Goal: Information Seeking & Learning: Learn about a topic

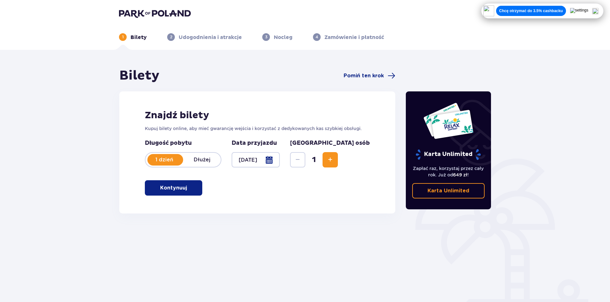
click at [174, 186] on p "Kontynuuj" at bounding box center [173, 187] width 27 height 7
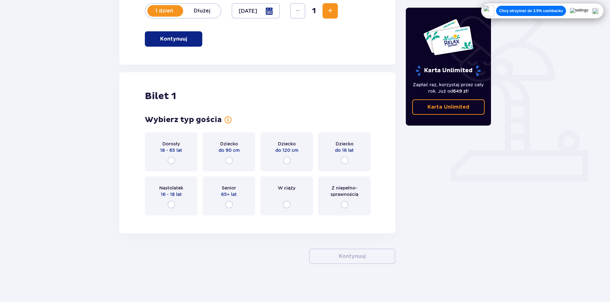
scroll to position [149, 0]
click at [171, 163] on input "radio" at bounding box center [172, 160] width 8 height 8
radio input "true"
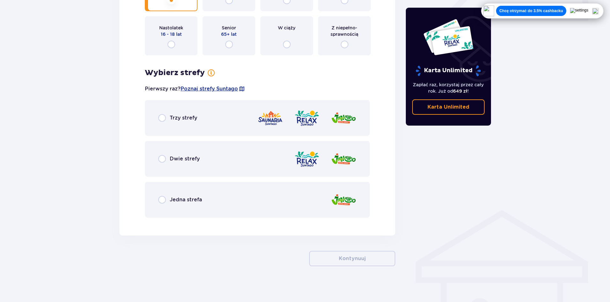
scroll to position [311, 0]
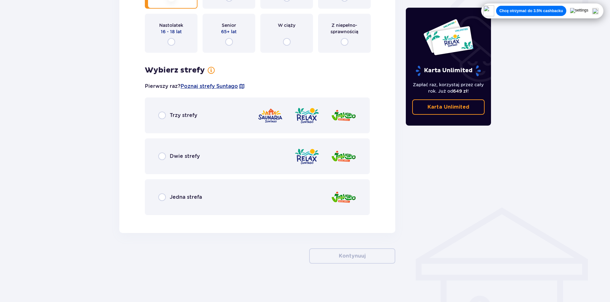
click at [204, 120] on div "Trzy strefy" at bounding box center [257, 115] width 225 height 36
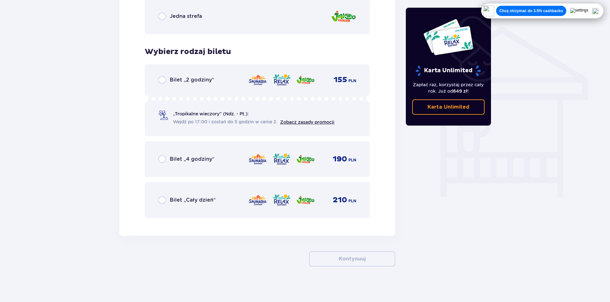
scroll to position [495, 0]
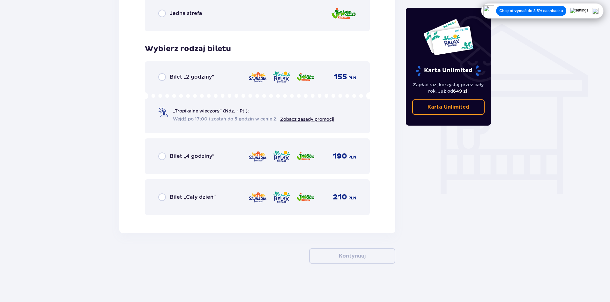
click at [161, 189] on div "Bilet „Cały dzień” 210 PLN" at bounding box center [257, 197] width 225 height 36
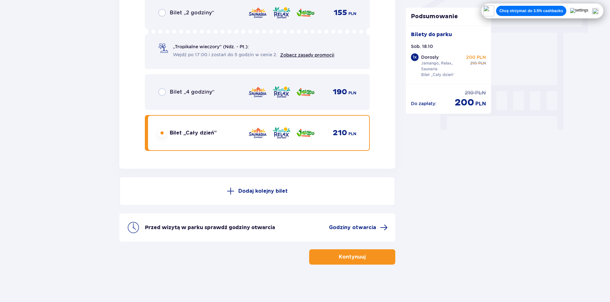
scroll to position [560, 0]
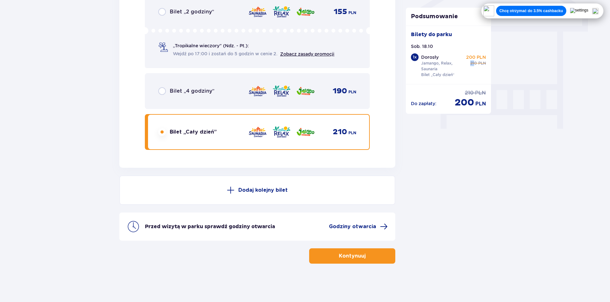
drag, startPoint x: 469, startPoint y: 65, endPoint x: 481, endPoint y: 64, distance: 12.6
click at [476, 64] on div "200 PLN cena regularna 210 PLN" at bounding box center [476, 60] width 20 height 12
click at [480, 79] on div "Dorosły Jamango, Relax, Saunaria Bilet „Cały dzień” 200 PLN cena regularna 210 …" at bounding box center [453, 66] width 65 height 25
drag, startPoint x: 451, startPoint y: 104, endPoint x: 496, endPoint y: 140, distance: 57.0
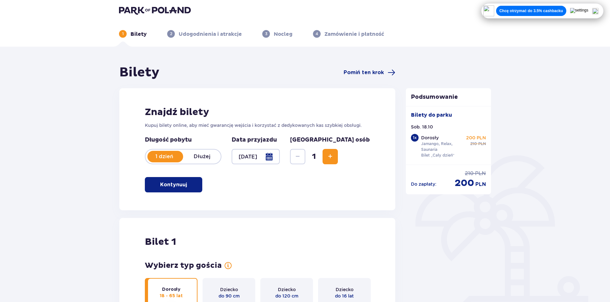
scroll to position [0, 0]
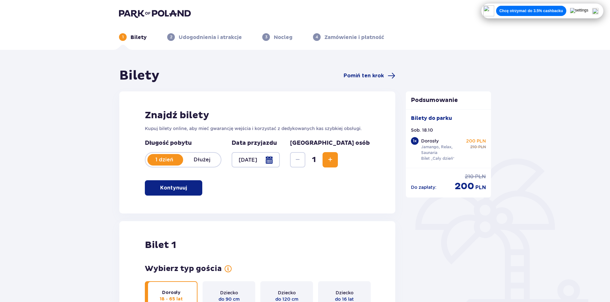
drag, startPoint x: 252, startPoint y: 70, endPoint x: 202, endPoint y: 70, distance: 49.5
click at [527, 13] on p "Chcę otrzymać do 3.5% cashbacku" at bounding box center [532, 10] width 64 height 5
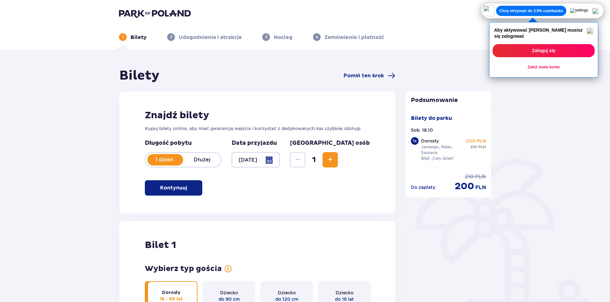
click at [593, 32] on img at bounding box center [590, 31] width 6 height 6
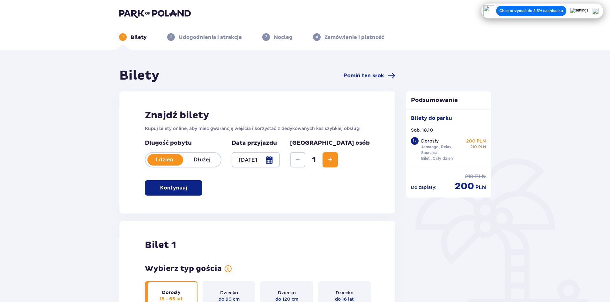
click at [598, 13] on img at bounding box center [596, 11] width 6 height 6
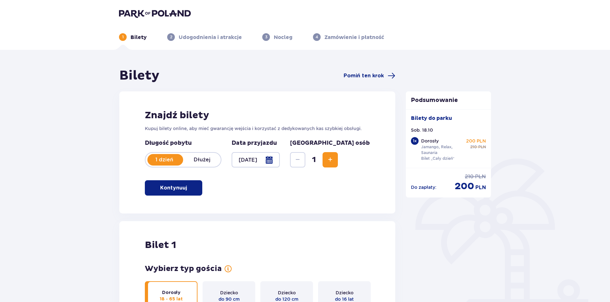
click at [158, 12] on img at bounding box center [155, 13] width 72 height 9
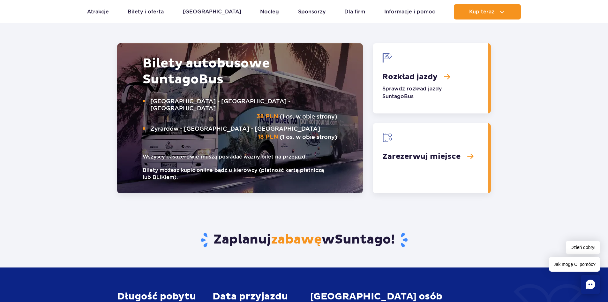
scroll to position [862, 0]
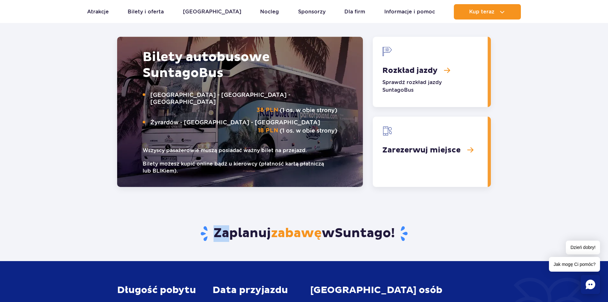
drag, startPoint x: 235, startPoint y: 239, endPoint x: 454, endPoint y: 226, distance: 219.1
click at [453, 227] on div "Zaplanuj zabawę w Suntago !" at bounding box center [303, 224] width 383 height 74
click at [449, 225] on div "Zaplanuj zabawę w Suntago !" at bounding box center [303, 224] width 383 height 74
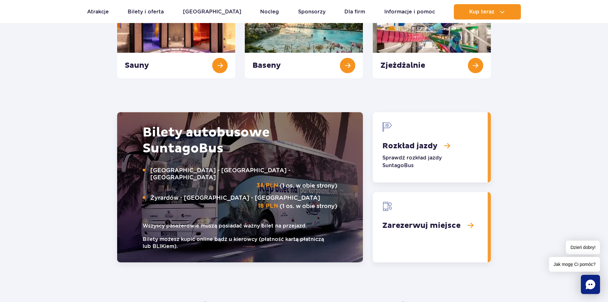
scroll to position [798, 0]
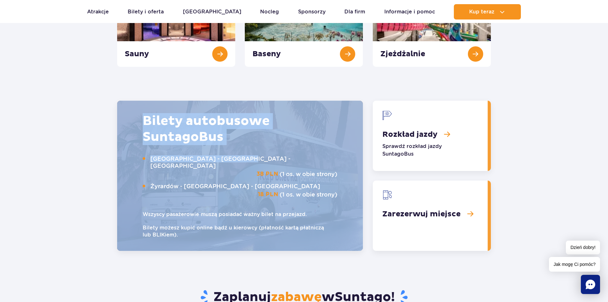
drag, startPoint x: 256, startPoint y: 177, endPoint x: 339, endPoint y: 178, distance: 83.0
click at [339, 178] on div "Bilety autobusowe Suntago Bus Warszawa - Suntago - Warszawa 38 PLN (1 os. w obi…" at bounding box center [240, 176] width 246 height 150
click at [339, 178] on img at bounding box center [240, 176] width 246 height 150
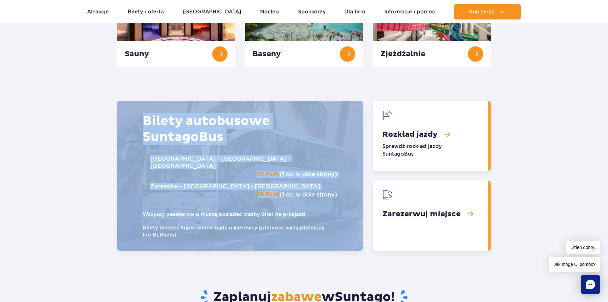
drag, startPoint x: 276, startPoint y: 190, endPoint x: 344, endPoint y: 189, distance: 67.7
click at [340, 189] on div "Bilety autobusowe Suntago Bus Warszawa - Suntago - Warszawa 38 PLN (1 os. w obi…" at bounding box center [240, 176] width 246 height 150
click at [354, 190] on img at bounding box center [240, 176] width 246 height 150
click at [345, 187] on img at bounding box center [240, 176] width 246 height 150
click at [341, 155] on img at bounding box center [240, 176] width 246 height 150
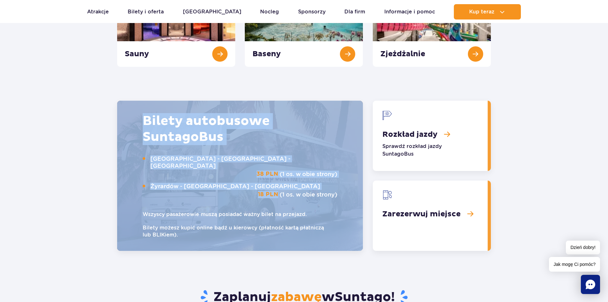
click at [316, 137] on h2 "Bilety autobusowe Suntago Bus" at bounding box center [240, 129] width 195 height 32
click at [61, 140] on section "Bilety autobusowe Suntago Bus Warszawa - Suntago - Warszawa 38 PLN (1 os. w obi…" at bounding box center [304, 176] width 608 height 150
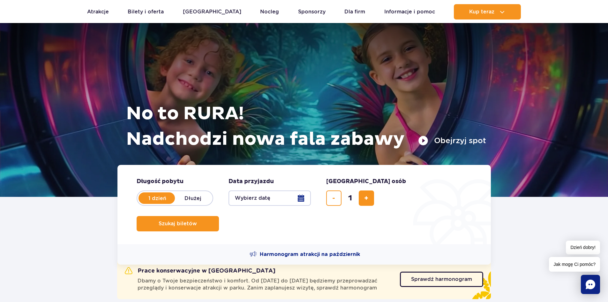
scroll to position [0, 0]
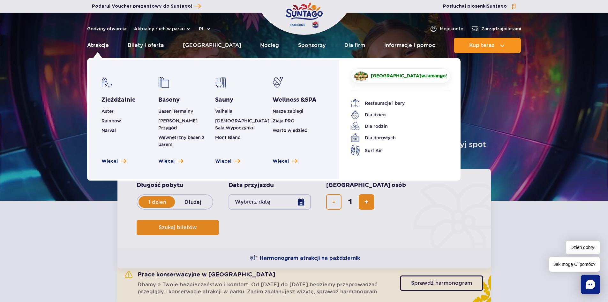
click at [99, 42] on link "Atrakcje" at bounding box center [98, 45] width 22 height 15
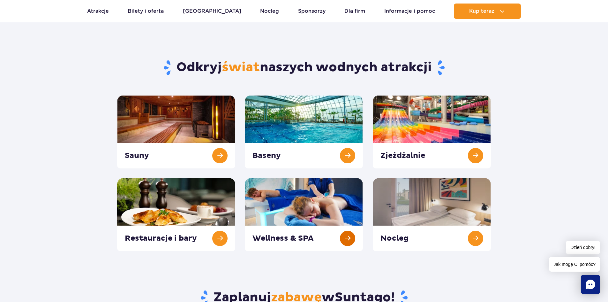
scroll to position [32, 0]
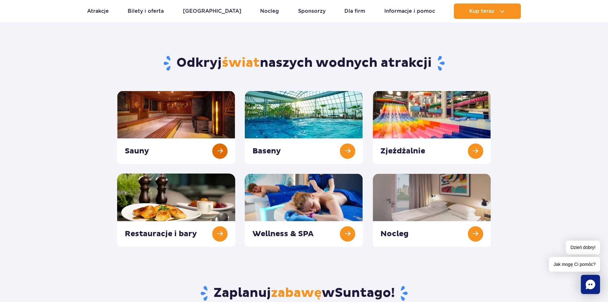
click at [215, 151] on link at bounding box center [176, 127] width 118 height 73
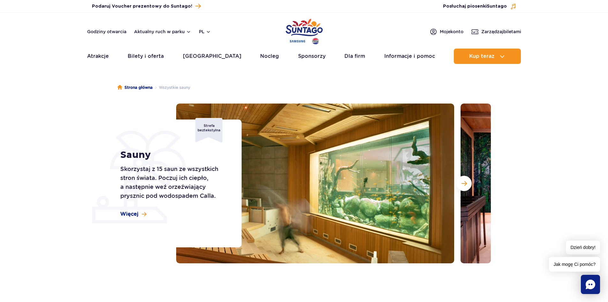
click at [132, 210] on div "Sauny Skorzystaj z 15 saun ze wszystkich stron świata. Poczuj ich ciepło, a nas…" at bounding box center [176, 183] width 129 height 128
click at [147, 213] on div "Sauny Skorzystaj z 15 saun ze wszystkich stron świata. Poczuj ich ciepło, a nas…" at bounding box center [176, 183] width 129 height 128
click at [133, 214] on span "Więcej" at bounding box center [129, 213] width 18 height 7
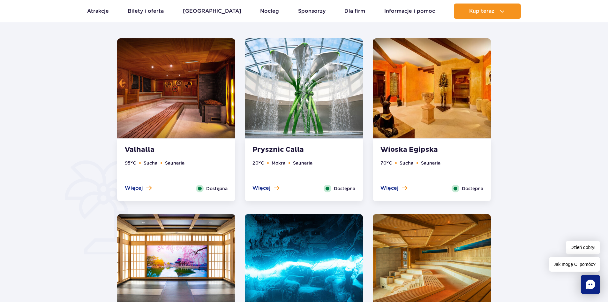
scroll to position [354, 0]
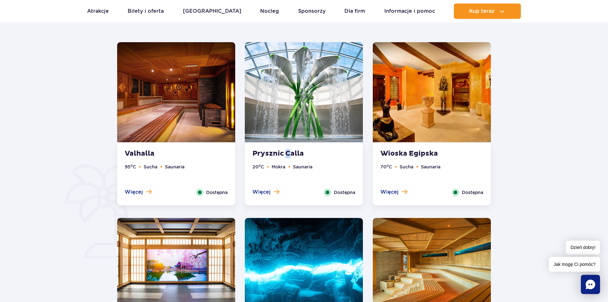
click at [287, 152] on strong "Prysznic Calla" at bounding box center [291, 153] width 77 height 9
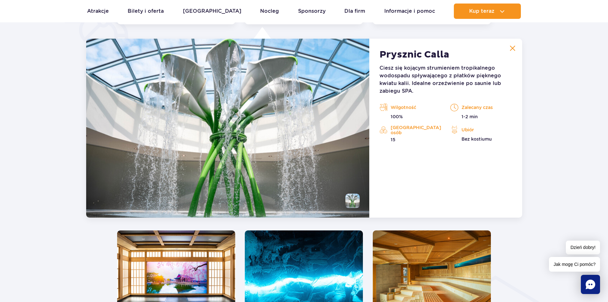
scroll to position [535, 0]
drag, startPoint x: 283, startPoint y: 152, endPoint x: 491, endPoint y: 152, distance: 207.8
click at [490, 155] on div "Prysznic Calla Ciesz się kojącym strumieniem tropikalnego wodospadu spływająceg…" at bounding box center [445, 127] width 153 height 179
click at [508, 49] on button at bounding box center [512, 48] width 13 height 13
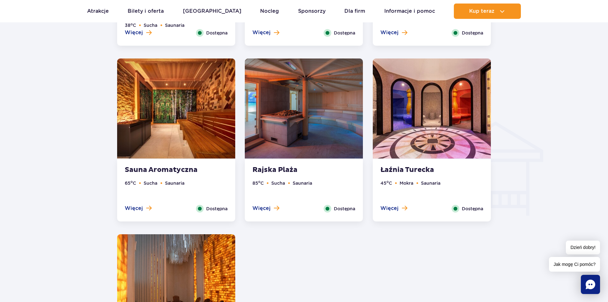
scroll to position [854, 0]
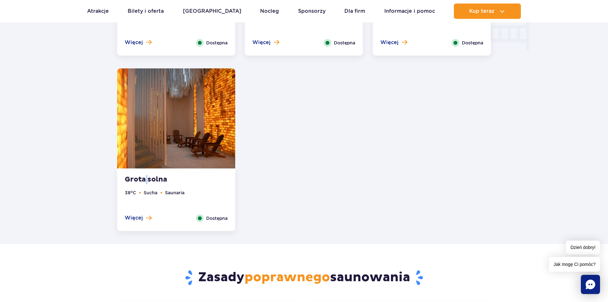
click at [147, 173] on div "Grota solna 38 o C Sucha Saunaria Więcej Zamknij Dostępna" at bounding box center [176, 200] width 118 height 62
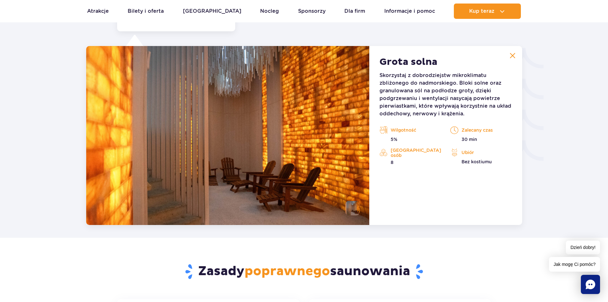
scroll to position [1061, 0]
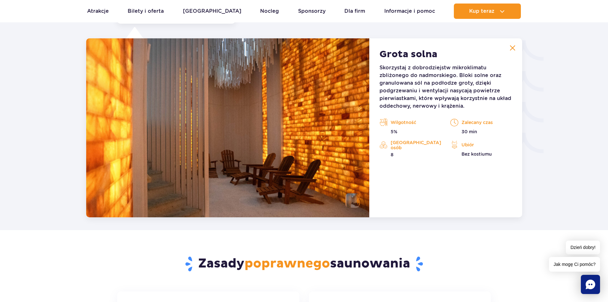
click at [510, 46] on img at bounding box center [513, 48] width 6 height 6
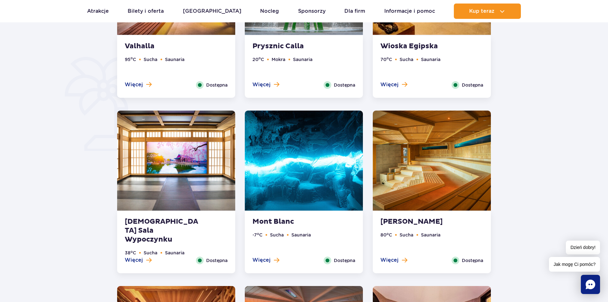
scroll to position [511, 0]
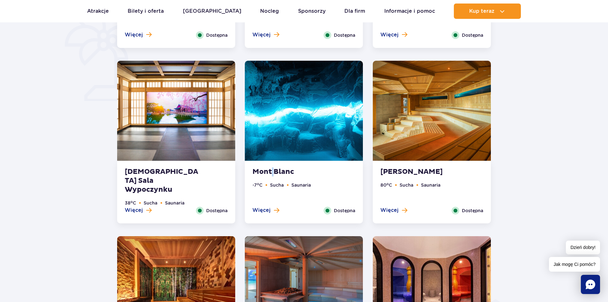
click at [272, 174] on strong "Mont Blanc" at bounding box center [291, 171] width 77 height 9
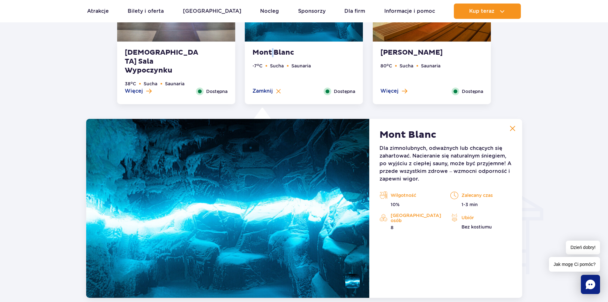
scroll to position [551, 0]
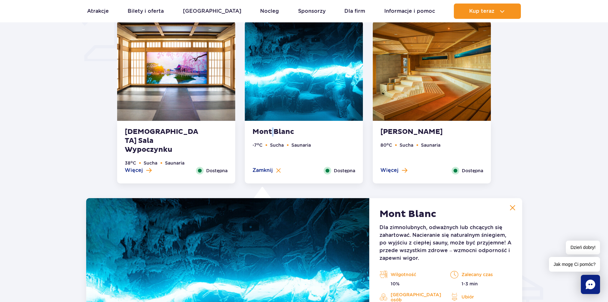
click at [514, 207] on img at bounding box center [513, 208] width 6 height 6
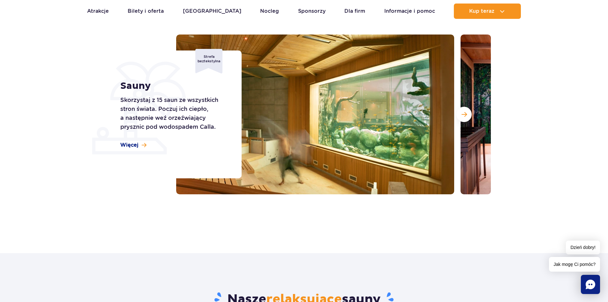
scroll to position [0, 0]
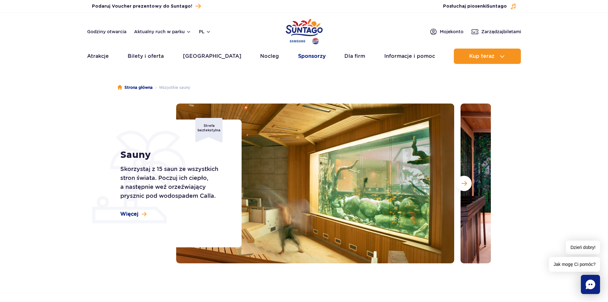
click at [298, 56] on link "Sponsorzy" at bounding box center [311, 56] width 27 height 15
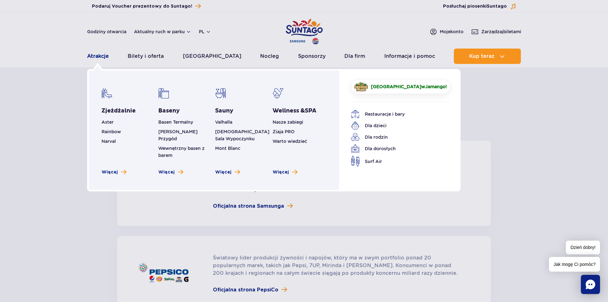
click at [106, 56] on link "Atrakcje" at bounding box center [98, 56] width 22 height 15
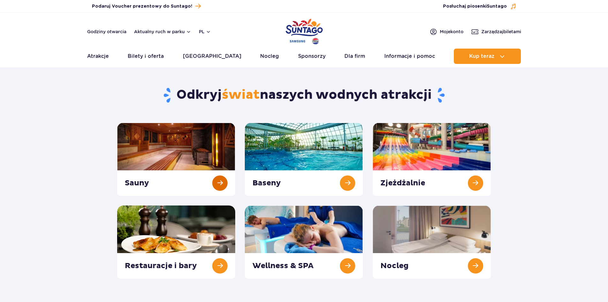
click at [210, 174] on link at bounding box center [176, 159] width 118 height 73
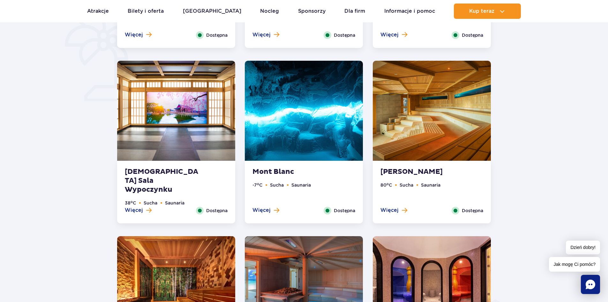
click at [266, 186] on ul "-7 o C Sucha Saunaria" at bounding box center [304, 193] width 103 height 25
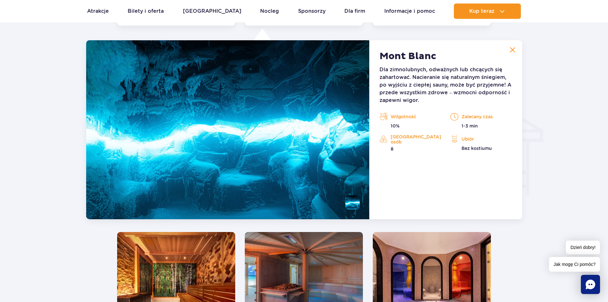
scroll to position [710, 0]
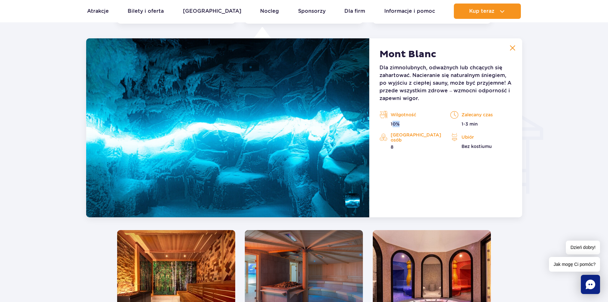
drag, startPoint x: 393, startPoint y: 124, endPoint x: 433, endPoint y: 127, distance: 39.7
click at [429, 127] on p "10%" at bounding box center [410, 124] width 61 height 6
click at [419, 164] on div "Mont Blanc Dla zimnolubnych, odważnych lub chcących się zahartować. Nacieranie …" at bounding box center [445, 127] width 153 height 179
drag, startPoint x: 486, startPoint y: 122, endPoint x: 510, endPoint y: 124, distance: 23.7
click at [510, 123] on p "1-3 min" at bounding box center [480, 124] width 61 height 6
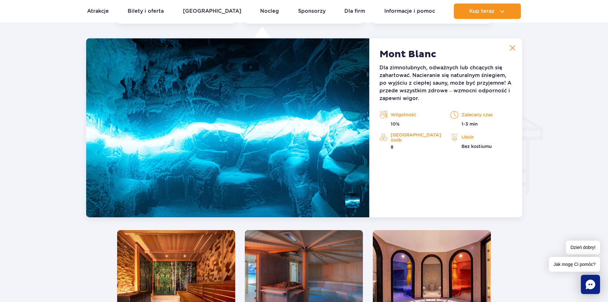
click at [459, 198] on div "Mont Blanc Dla zimnolubnych, odważnych lub chcących się zahartować. Nacieranie …" at bounding box center [445, 127] width 153 height 179
drag, startPoint x: 460, startPoint y: 148, endPoint x: 482, endPoint y: 183, distance: 41.0
click at [528, 167] on section "Nasze relaksujące sauny [GEOGRAPHIC_DATA] 95 o C Sucha Saunaria Więcej Zamknij …" at bounding box center [304, 95] width 608 height 969
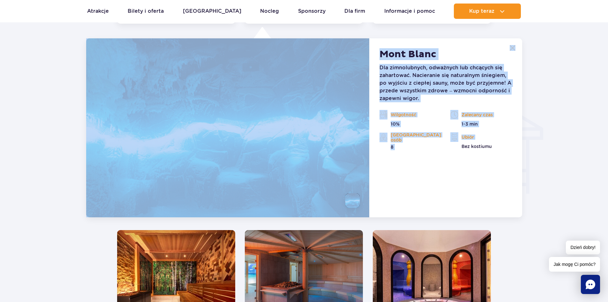
click at [404, 187] on div "Mont Blanc Dla zimnolubnych, odważnych lub chcących się zahartować. Nacieranie …" at bounding box center [445, 127] width 153 height 179
click at [390, 144] on p "8" at bounding box center [410, 147] width 61 height 6
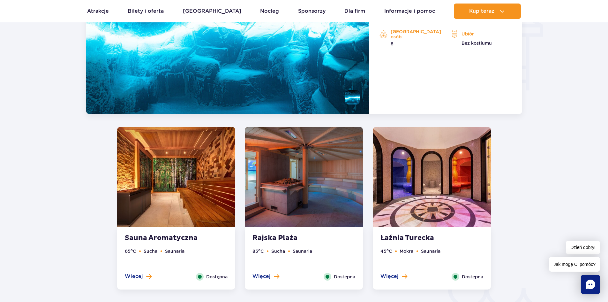
scroll to position [870, 0]
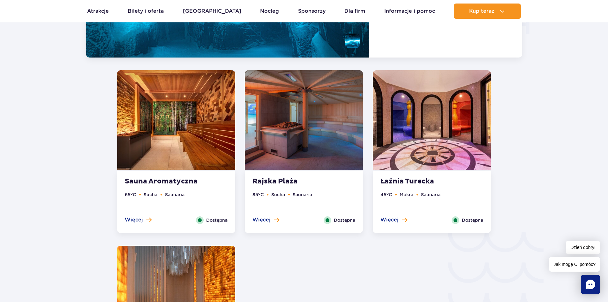
click at [423, 183] on strong "Łaźnia Turecka" at bounding box center [419, 181] width 77 height 9
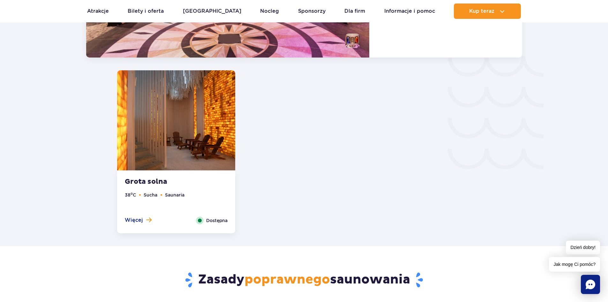
click at [144, 194] on li "Sucha" at bounding box center [151, 194] width 14 height 7
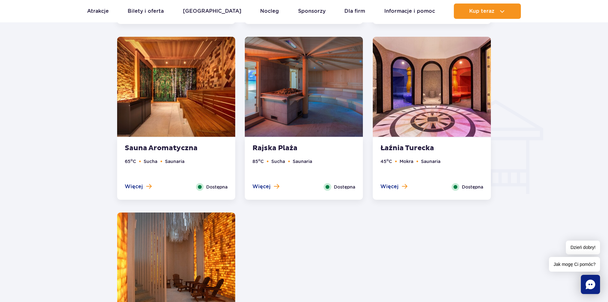
click at [417, 163] on ul "45 o C Mokra Saunaria" at bounding box center [432, 170] width 103 height 25
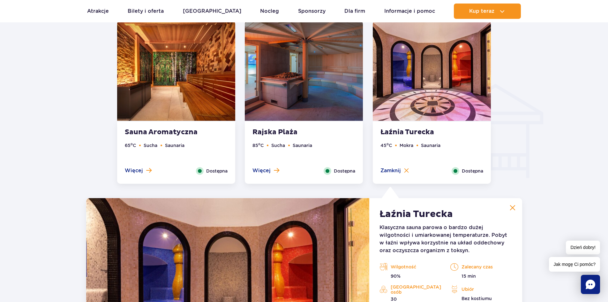
click at [311, 151] on ul "85 o C Sucha Saunaria" at bounding box center [304, 154] width 103 height 25
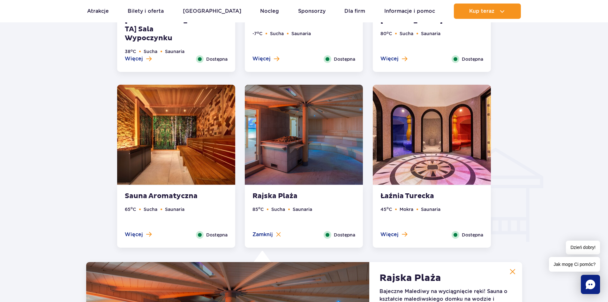
click at [155, 182] on img at bounding box center [176, 135] width 118 height 100
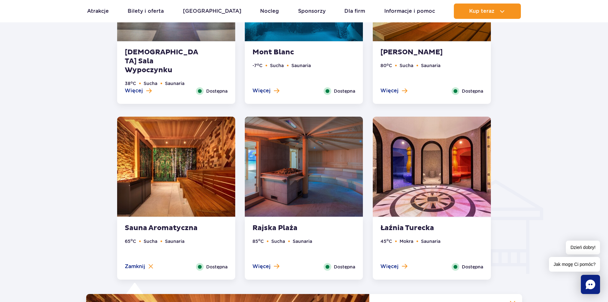
click at [412, 69] on li "Sucha" at bounding box center [407, 65] width 14 height 7
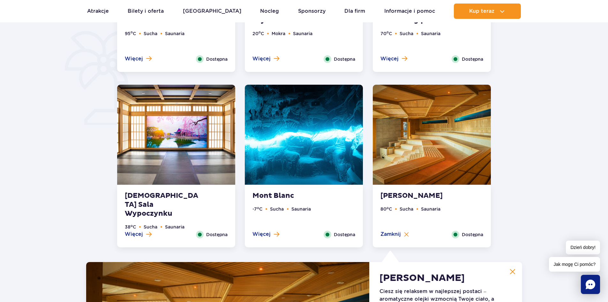
click at [267, 187] on div "Mont Blanc -7 o C Sucha Saunaria Więcej Zamknij Dostępna" at bounding box center [304, 216] width 118 height 62
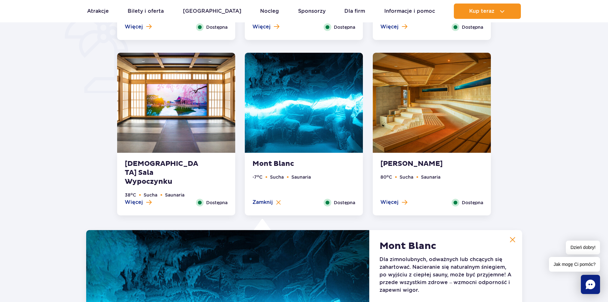
click at [147, 170] on strong "[DEMOGRAPHIC_DATA] Sala Wypoczynku" at bounding box center [163, 172] width 77 height 27
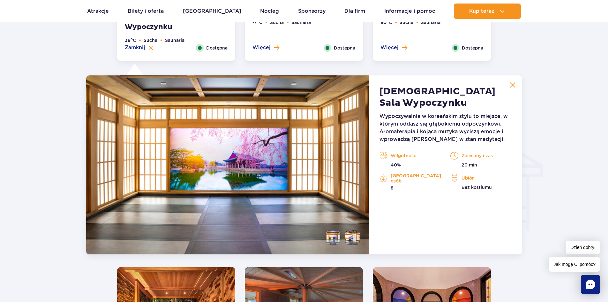
scroll to position [646, 0]
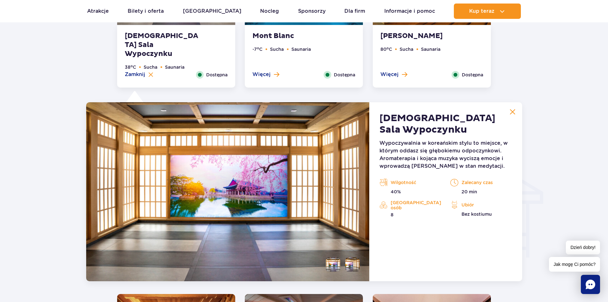
click at [507, 113] on button at bounding box center [512, 111] width 13 height 13
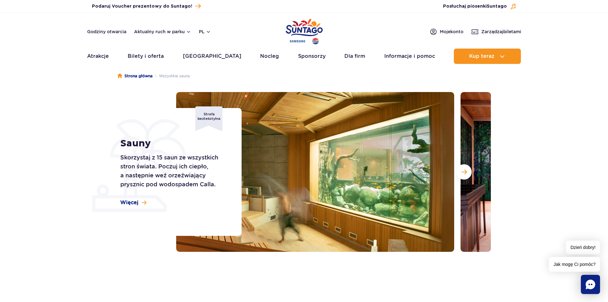
scroll to position [0, 0]
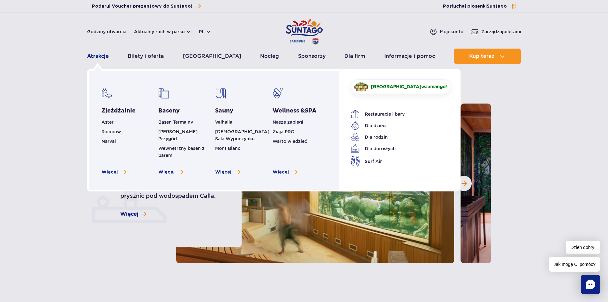
click at [94, 56] on link "Atrakcje" at bounding box center [98, 56] width 22 height 15
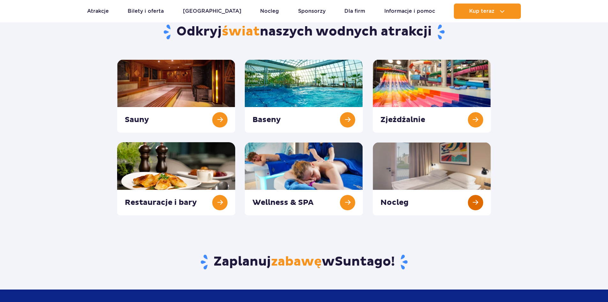
scroll to position [64, 0]
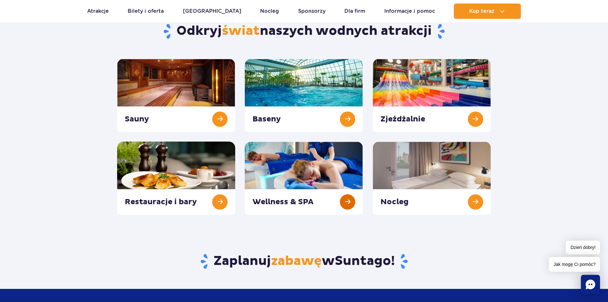
click at [350, 198] on link at bounding box center [304, 177] width 118 height 73
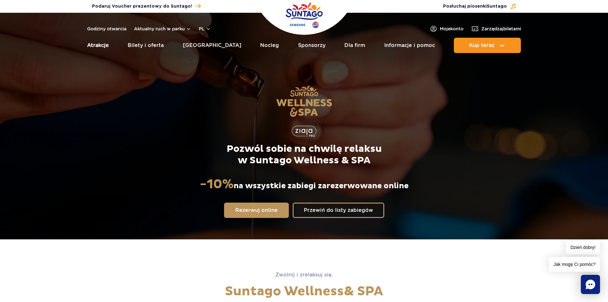
click at [102, 45] on link "Atrakcje" at bounding box center [98, 45] width 22 height 15
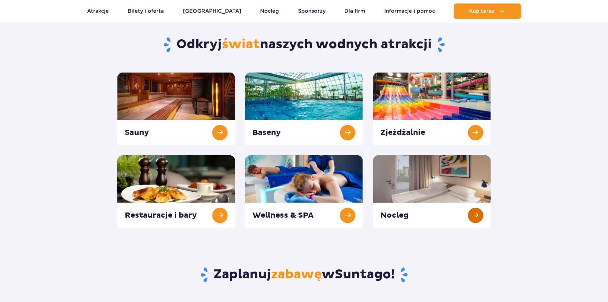
scroll to position [64, 0]
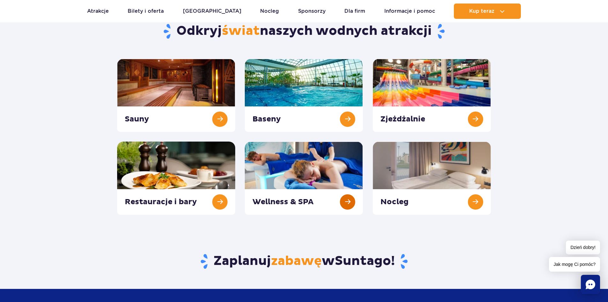
click at [344, 202] on link at bounding box center [304, 177] width 118 height 73
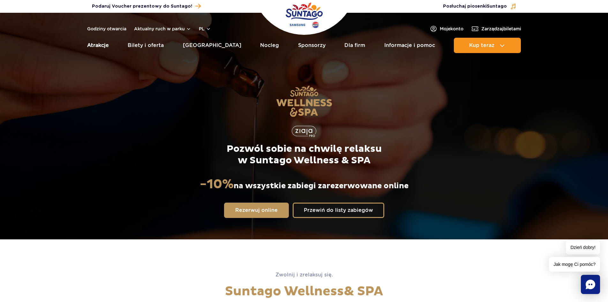
click at [93, 45] on link "Atrakcje" at bounding box center [98, 45] width 22 height 15
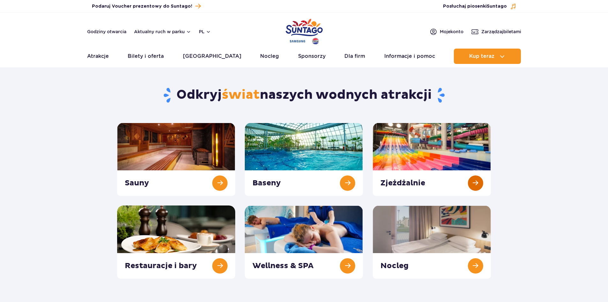
click at [477, 182] on link at bounding box center [432, 159] width 118 height 73
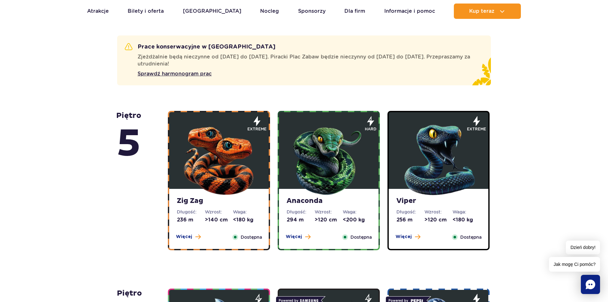
scroll to position [383, 0]
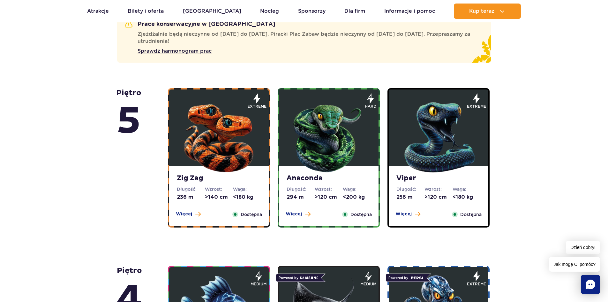
drag, startPoint x: 188, startPoint y: 173, endPoint x: 61, endPoint y: 167, distance: 127.2
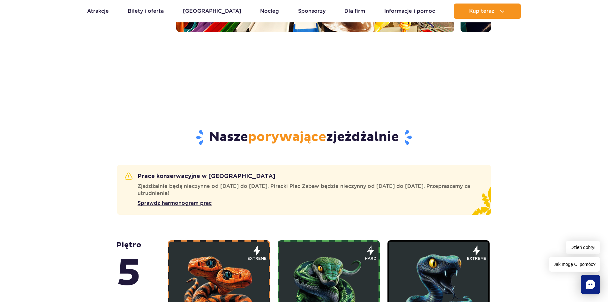
scroll to position [223, 0]
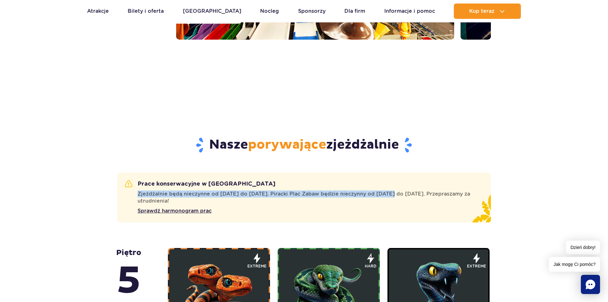
drag, startPoint x: 135, startPoint y: 193, endPoint x: 385, endPoint y: 195, distance: 249.7
click at [385, 195] on div "Zjeżdżalnie będą nieczynne od [DATE] do [DATE]. Piracki Plac Zabaw będzie niecz…" at bounding box center [300, 197] width 351 height 14
click at [385, 195] on span "Zjeżdżalnie będą nieczynne od [DATE] do [DATE]. Piracki Plac Zabaw będzie niecz…" at bounding box center [307, 197] width 338 height 14
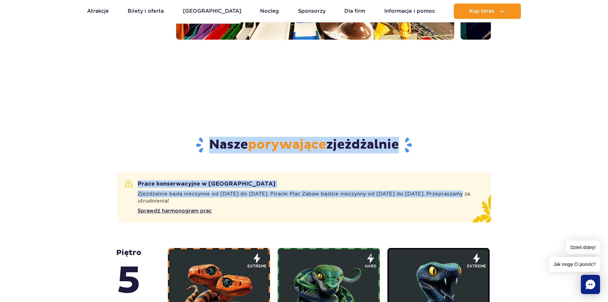
drag, startPoint x: 447, startPoint y: 188, endPoint x: 112, endPoint y: 134, distance: 339.3
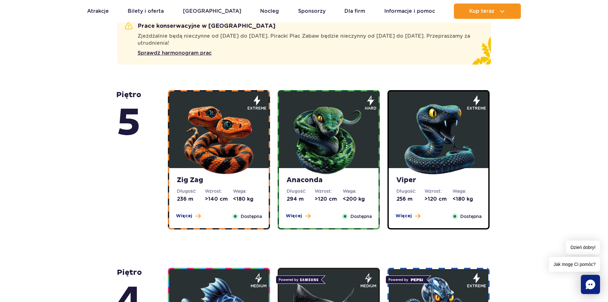
scroll to position [383, 0]
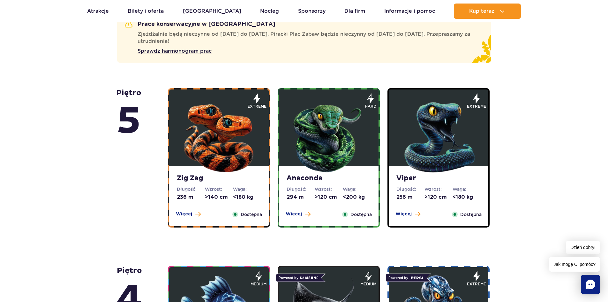
click at [326, 174] on strong "Anaconda" at bounding box center [329, 178] width 84 height 9
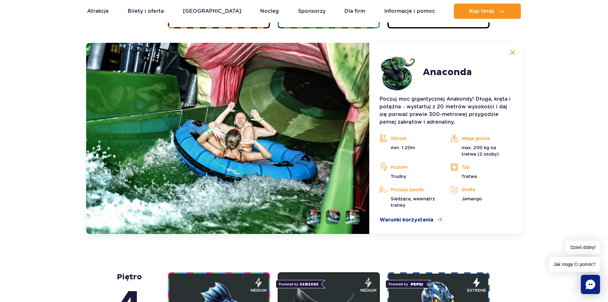
scroll to position [586, 0]
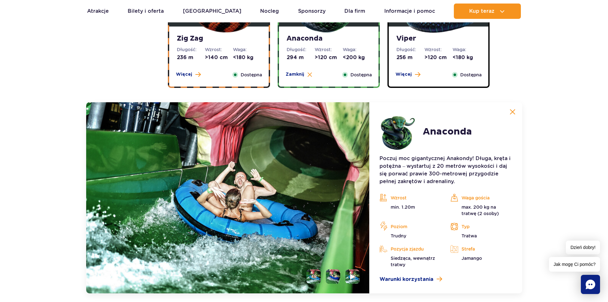
click at [200, 47] on dt "Długość:" at bounding box center [191, 49] width 28 height 6
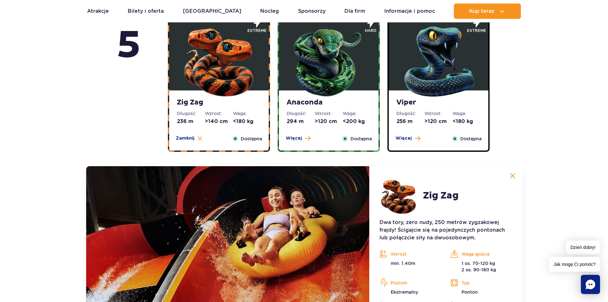
click at [449, 103] on strong "Viper" at bounding box center [438, 102] width 84 height 9
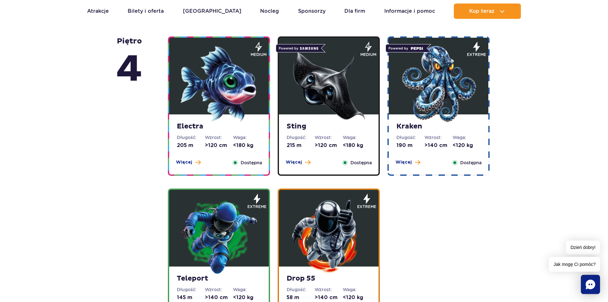
click at [321, 107] on img at bounding box center [329, 84] width 77 height 77
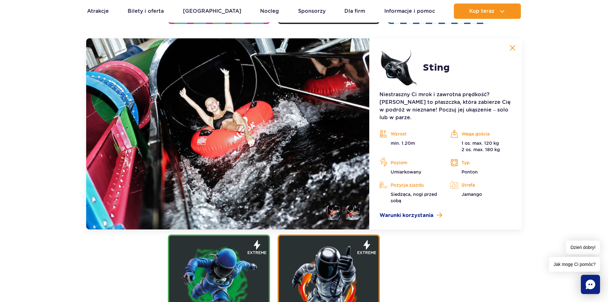
scroll to position [604, 0]
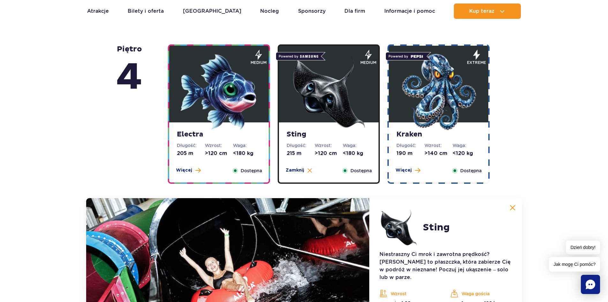
click at [428, 133] on strong "Kraken" at bounding box center [438, 134] width 84 height 9
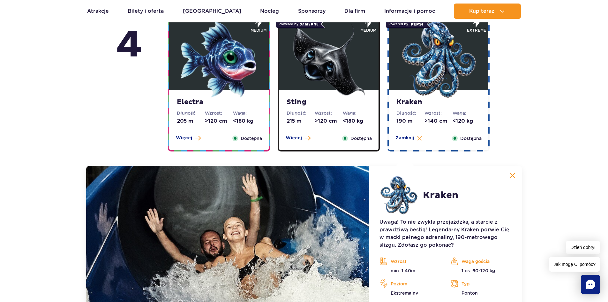
scroll to position [636, 0]
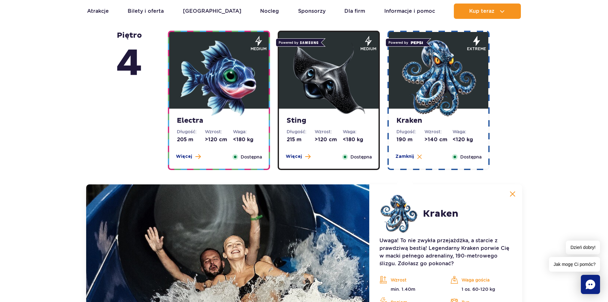
drag, startPoint x: 455, startPoint y: 184, endPoint x: 439, endPoint y: 186, distance: 15.4
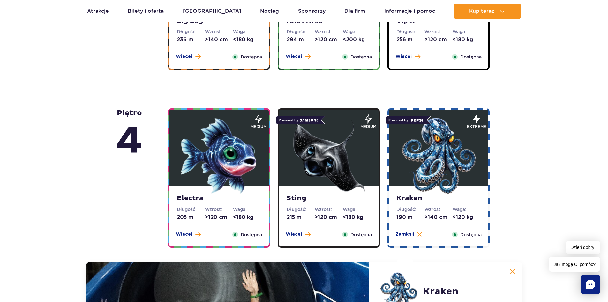
drag, startPoint x: 439, startPoint y: 186, endPoint x: 97, endPoint y: 196, distance: 342.4
click at [202, 193] on img at bounding box center [219, 155] width 77 height 77
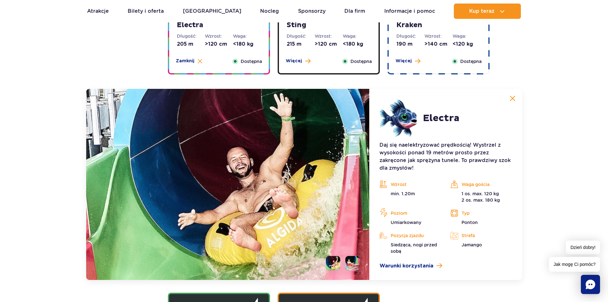
scroll to position [700, 0]
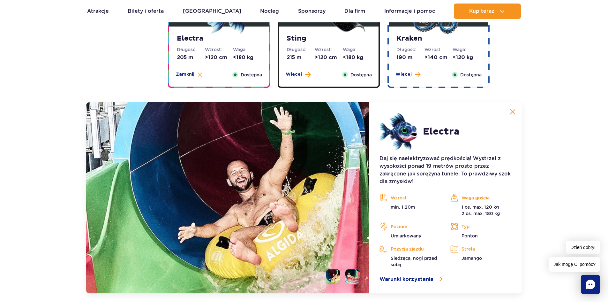
click at [510, 111] on img at bounding box center [513, 112] width 6 height 6
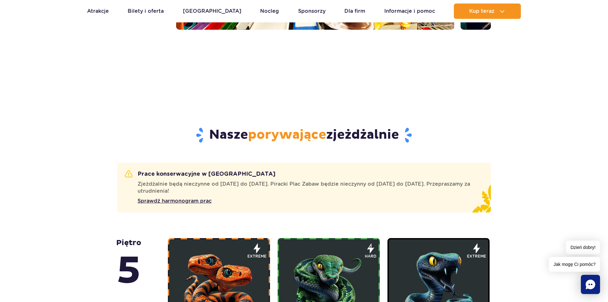
scroll to position [223, 0]
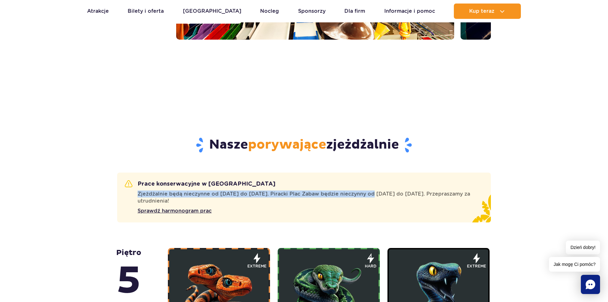
drag, startPoint x: 126, startPoint y: 189, endPoint x: 366, endPoint y: 191, distance: 239.8
click at [366, 191] on div "Prace konserwacyjne w [GEOGRAPHIC_DATA] Zjeżdżalnie będą nieczynne od [DATE] do…" at bounding box center [304, 197] width 374 height 50
click at [366, 191] on span "Zjeżdżalnie będą nieczynne od [DATE] do [DATE]. Piracki Plac Zabaw będzie niecz…" at bounding box center [307, 197] width 338 height 14
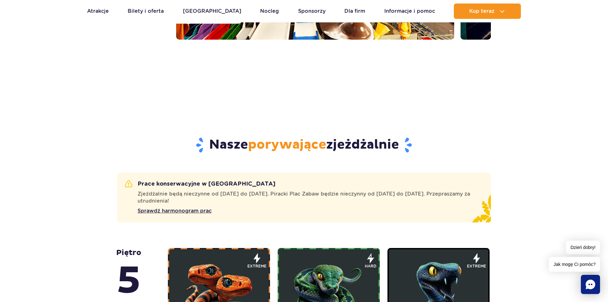
drag, startPoint x: 408, startPoint y: 198, endPoint x: 262, endPoint y: 215, distance: 147.3
click at [262, 215] on div "Prace konserwacyjne w [GEOGRAPHIC_DATA] Zjeżdżalnie będą nieczynne od [DATE] do…" at bounding box center [304, 197] width 374 height 50
click at [180, 213] on span "Sprawdź harmonogram prac" at bounding box center [175, 211] width 74 height 8
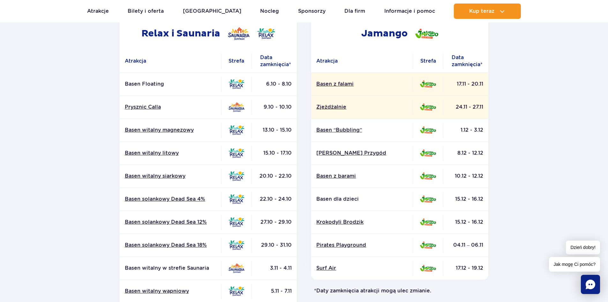
scroll to position [64, 0]
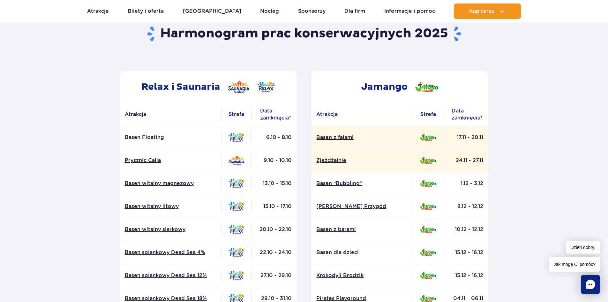
drag, startPoint x: 457, startPoint y: 160, endPoint x: 476, endPoint y: 162, distance: 18.3
click at [476, 162] on td "24.11 - 27.11" at bounding box center [465, 160] width 45 height 23
click at [481, 171] on td "24.11 - 27.11" at bounding box center [465, 160] width 45 height 23
drag, startPoint x: 470, startPoint y: 162, endPoint x: 483, endPoint y: 167, distance: 14.0
click at [475, 162] on td "24.11 - 27.11" at bounding box center [465, 160] width 45 height 23
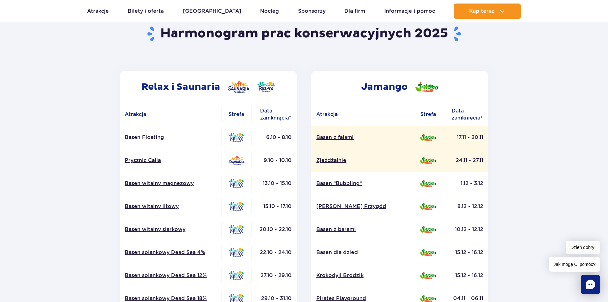
click at [480, 171] on td "24.11 - 27.11" at bounding box center [465, 160] width 45 height 23
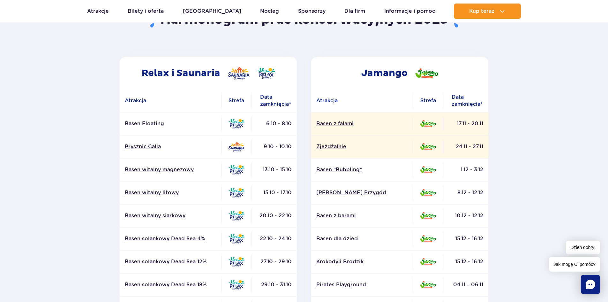
scroll to position [0, 0]
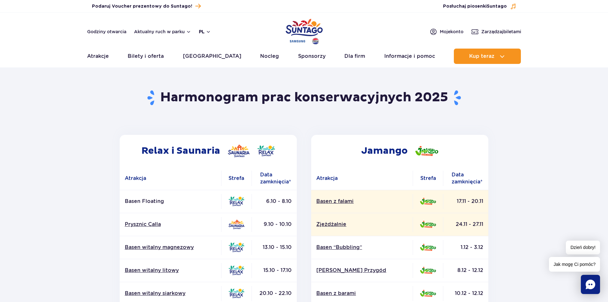
click at [205, 33] on button "pl" at bounding box center [205, 31] width 12 height 6
click at [91, 98] on section "Powrót do strony głównej Harmonogram prac konserwacyjnych 2025 Relax i Saunaria…" at bounding box center [304, 297] width 608 height 457
click at [117, 35] on header "Godziny otwarcia Aktualny ruch w parku pl PL EN UA Moje konto Zarządzaj biletam…" at bounding box center [304, 40] width 608 height 55
click at [117, 32] on link "Godziny otwarcia" at bounding box center [106, 31] width 39 height 6
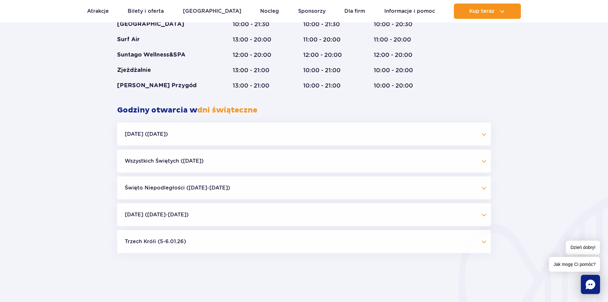
scroll to position [562, 0]
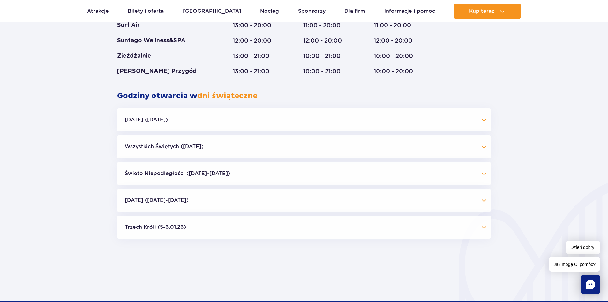
click at [170, 122] on button "[DATE] ([DATE])" at bounding box center [304, 119] width 374 height 23
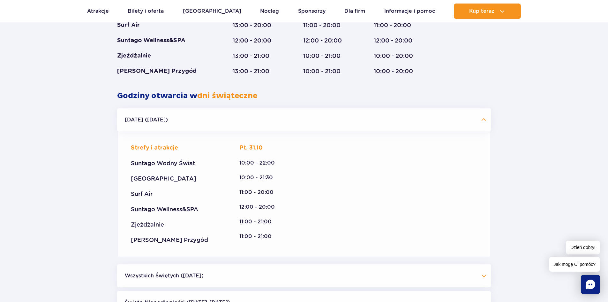
click at [160, 118] on button "Halloween (31.10.25)" at bounding box center [304, 119] width 374 height 23
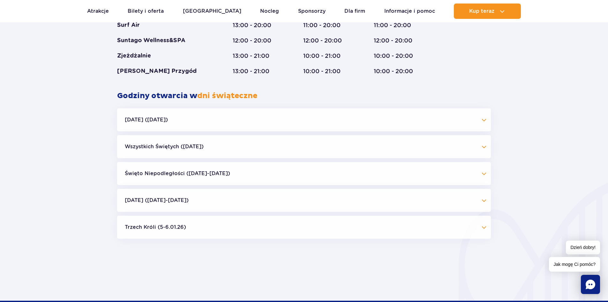
click at [271, 203] on button "Boże Narodzenie (23.12-01.01.26)" at bounding box center [304, 200] width 374 height 23
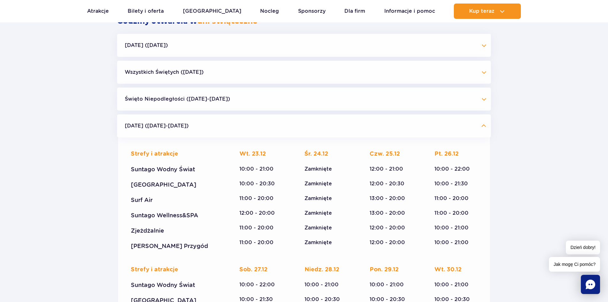
scroll to position [658, 0]
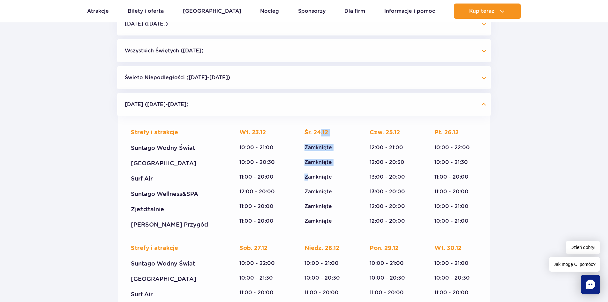
drag, startPoint x: 318, startPoint y: 136, endPoint x: 305, endPoint y: 195, distance: 60.4
click at [305, 195] on div "Śr. 24.12 Zamknięte Zamknięte Zamknięte Zamknięte Zamknięte Zamknięte" at bounding box center [326, 177] width 43 height 96
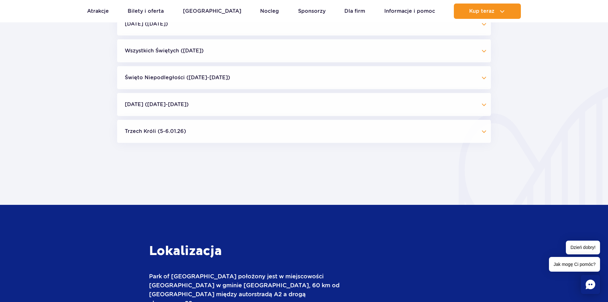
click at [306, 195] on div "Zamknięte" at bounding box center [326, 191] width 43 height 7
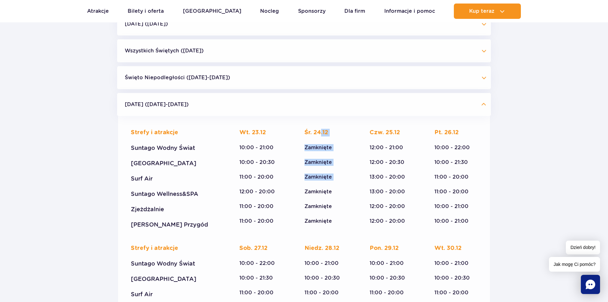
click at [326, 171] on div "Śr. 24.12 Zamknięte Zamknięte Zamknięte Zamknięte Zamknięte Zamknięte" at bounding box center [326, 177] width 43 height 96
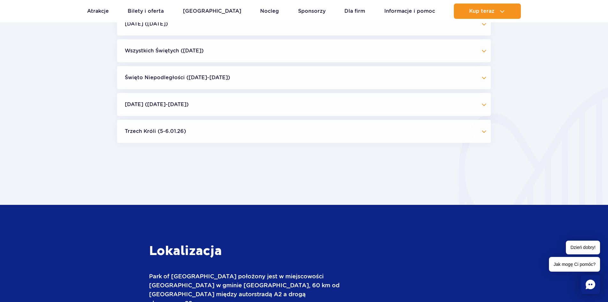
click at [357, 112] on button "Boże Narodzenie (23.12-01.01.26)" at bounding box center [304, 104] width 374 height 23
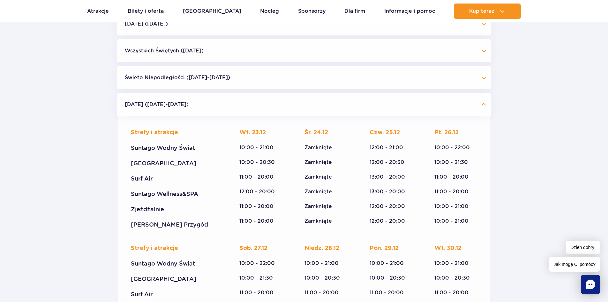
click at [428, 105] on button "Boże Narodzenie (23.12-01.01.26)" at bounding box center [304, 104] width 374 height 23
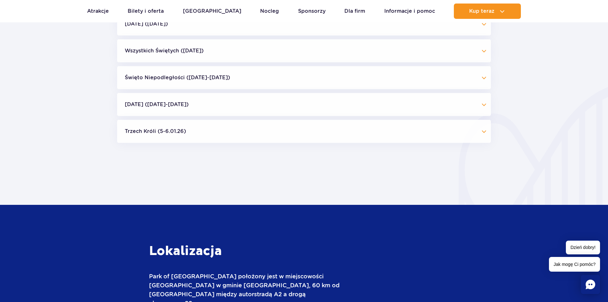
click at [234, 75] on button "Święto Niepodległości (09.11-11.11.25)" at bounding box center [304, 77] width 374 height 23
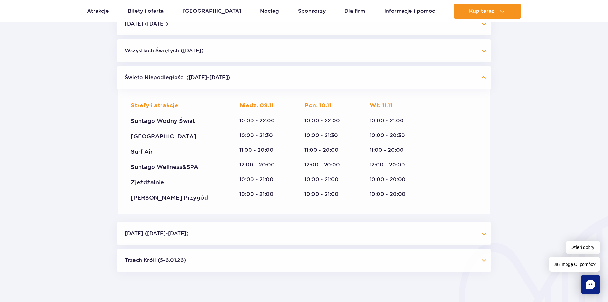
click at [245, 78] on button "Święto Niepodległości (09.11-11.11.25)" at bounding box center [304, 77] width 374 height 23
